Goal: Find contact information: Find contact information

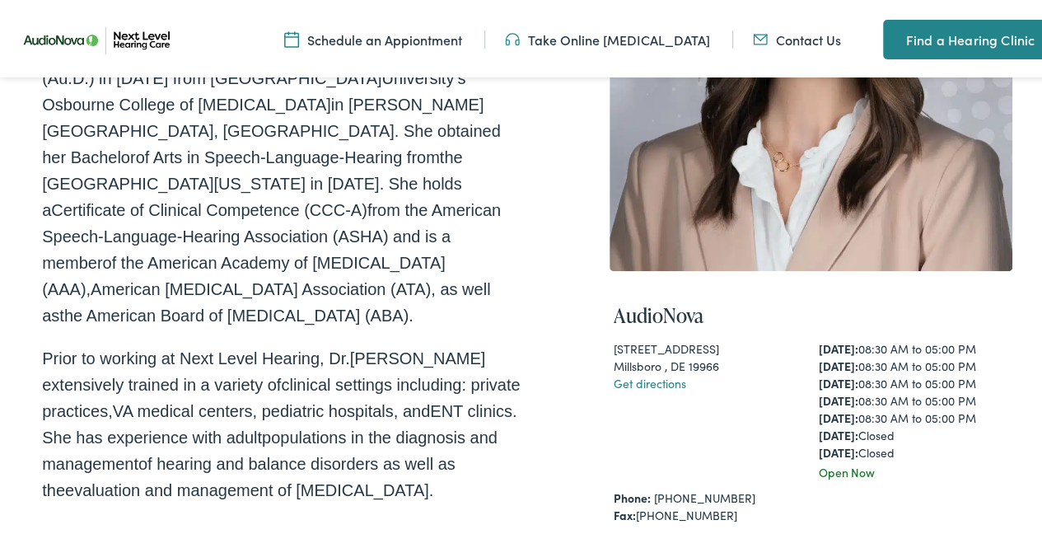
scroll to position [381, 0]
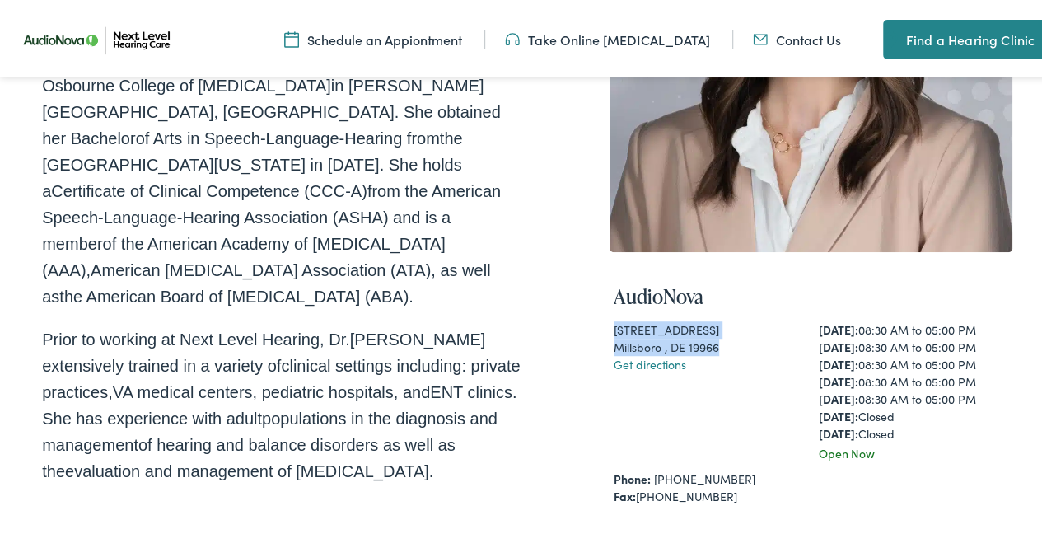
drag, startPoint x: 717, startPoint y: 340, endPoint x: 608, endPoint y: 316, distance: 111.3
click at [614, 318] on div "[STREET_ADDRESS] Get directions" at bounding box center [708, 388] width 189 height 141
copy div "[STREET_ADDRESS]"
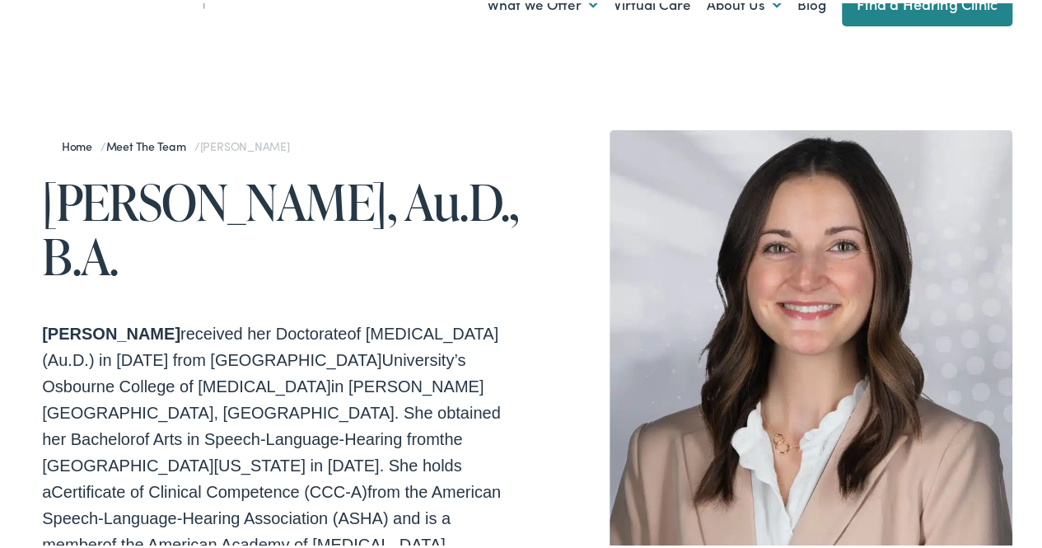
scroll to position [0, 0]
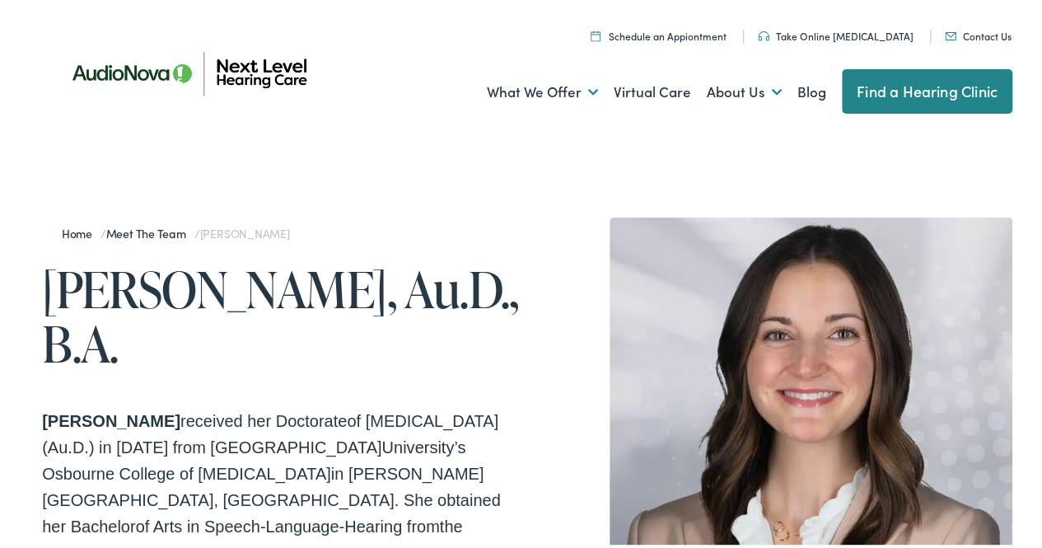
click at [239, 65] on img at bounding box center [190, 70] width 297 height 100
